Goal: Check status: Check status

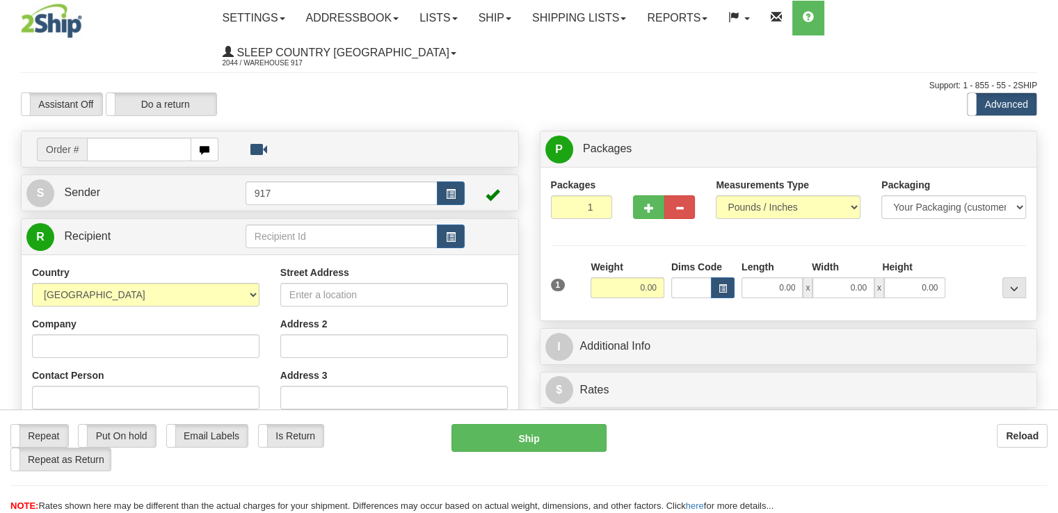
click at [111, 138] on input "text" at bounding box center [139, 150] width 104 height 24
type input "9000I086901"
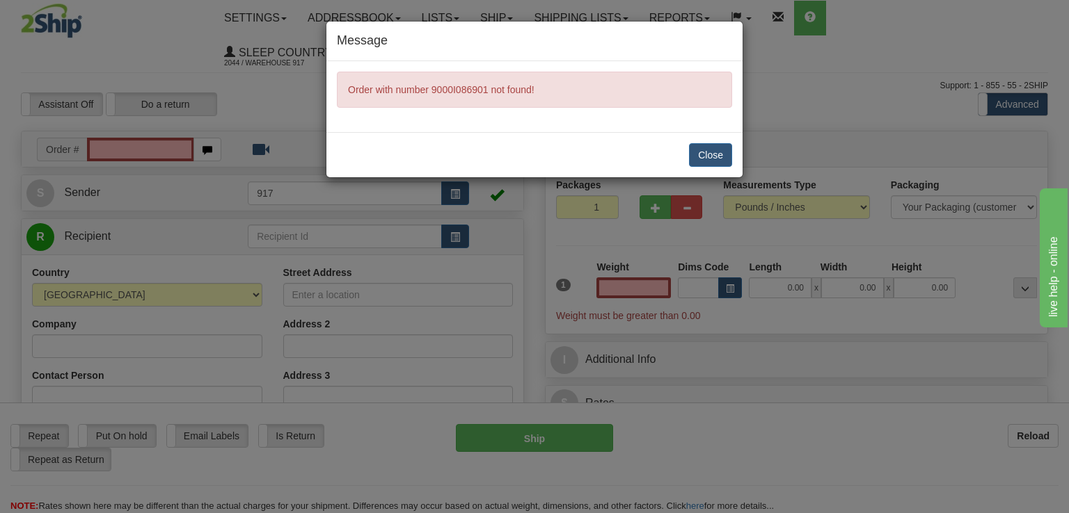
type input "0.00"
click at [716, 156] on button "Close" at bounding box center [710, 155] width 43 height 24
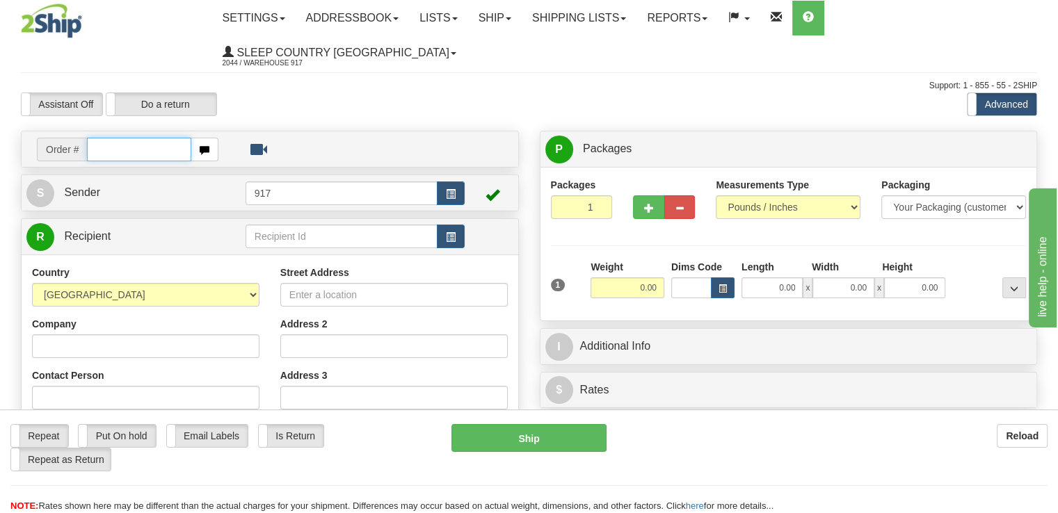
click at [155, 138] on input "text" at bounding box center [139, 150] width 104 height 24
paste input "9000I086901"
type input "9000I086901"
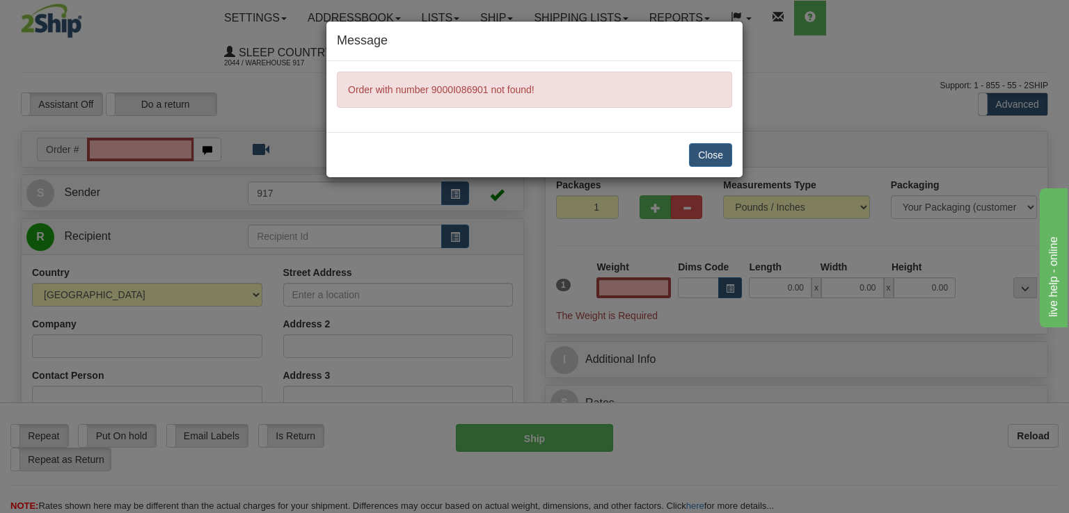
type input "0.00"
